Goal: Use online tool/utility: Utilize a website feature to perform a specific function

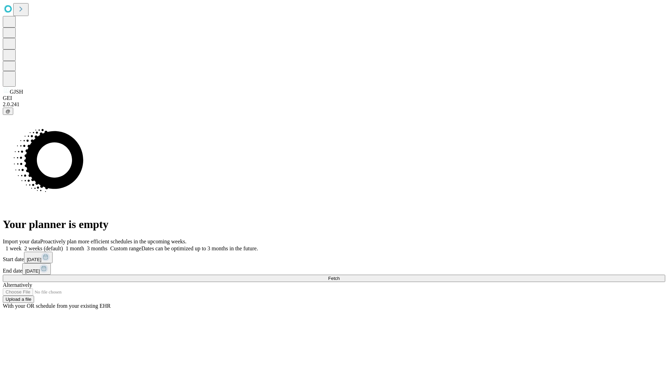
click at [339, 275] on span "Fetch" at bounding box center [333, 277] width 11 height 5
